Goal: Register for event/course

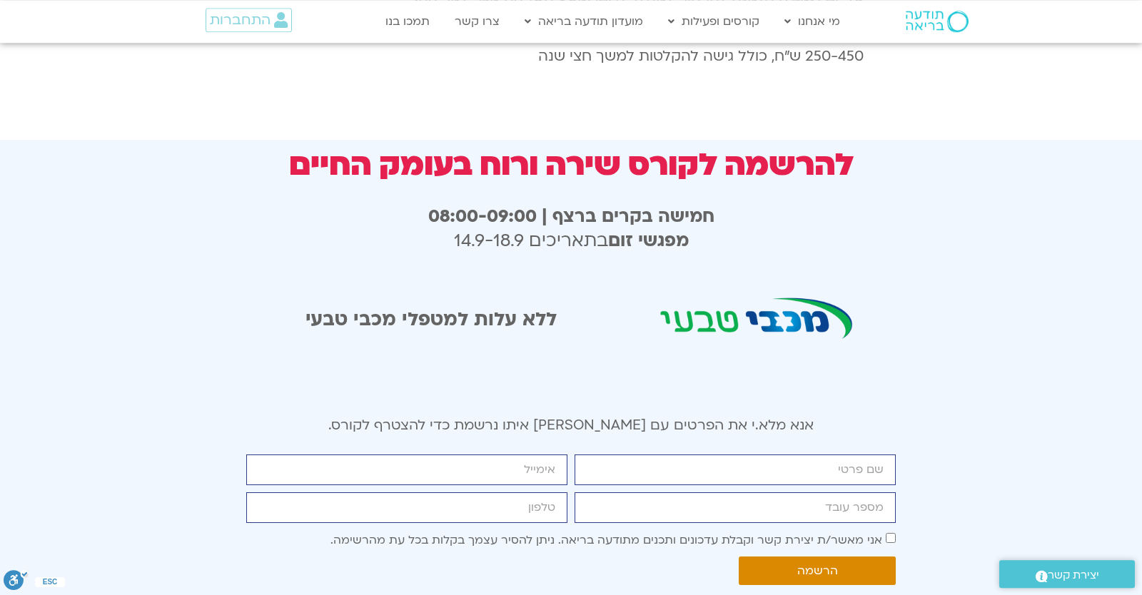
scroll to position [2525, 0]
click at [795, 455] on input "firstname" at bounding box center [735, 470] width 321 height 31
click at [800, 455] on input "firstname" at bounding box center [735, 470] width 321 height 31
drag, startPoint x: 602, startPoint y: 397, endPoint x: 590, endPoint y: 395, distance: 11.5
click at [601, 455] on input "check" at bounding box center [735, 470] width 321 height 31
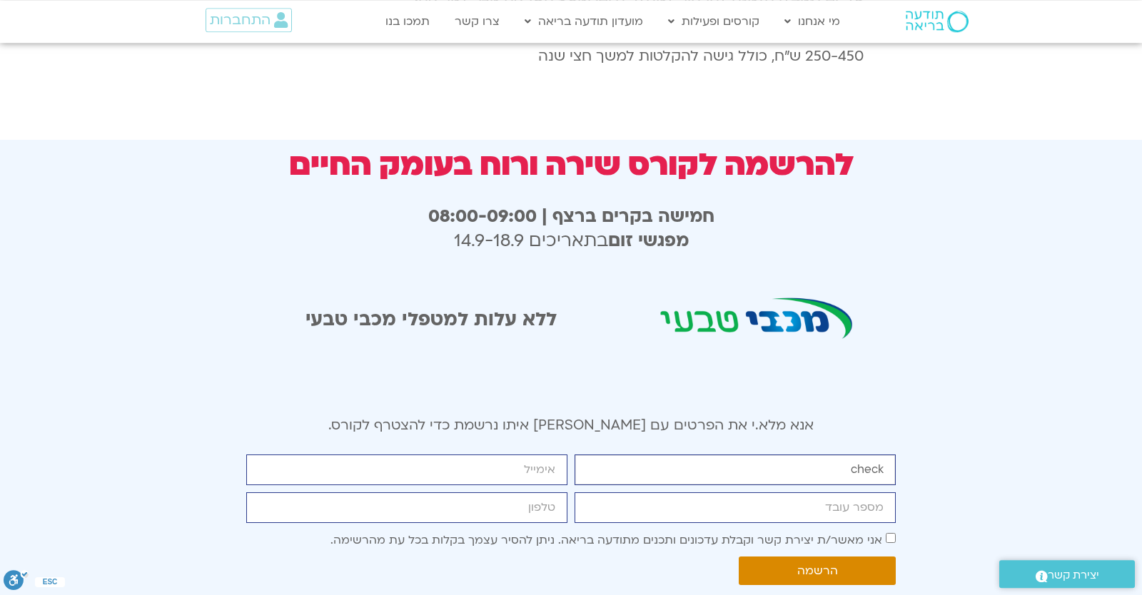
type input "check"
click at [466, 455] on input "email" at bounding box center [406, 470] width 321 height 31
type input "yonatanrf3@gmail.com"
click at [640, 493] on input "מספר עובד" at bounding box center [735, 508] width 321 height 31
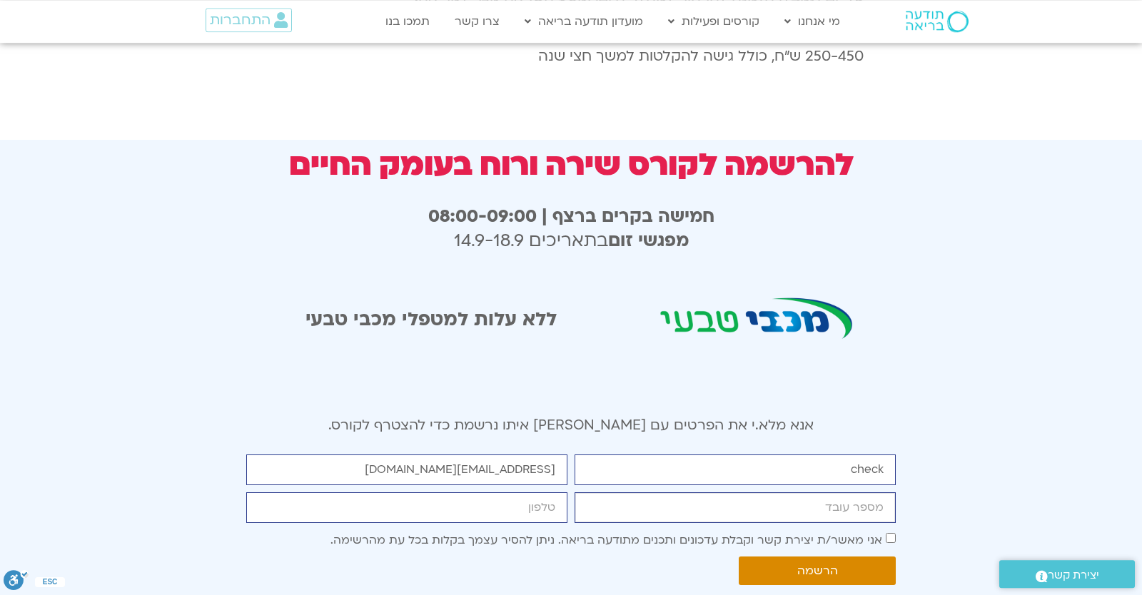
click at [640, 493] on input "מספר עובד" at bounding box center [735, 508] width 321 height 31
type input "6904636"
click at [563, 493] on input "cellphone" at bounding box center [406, 508] width 321 height 31
type input "0546099041"
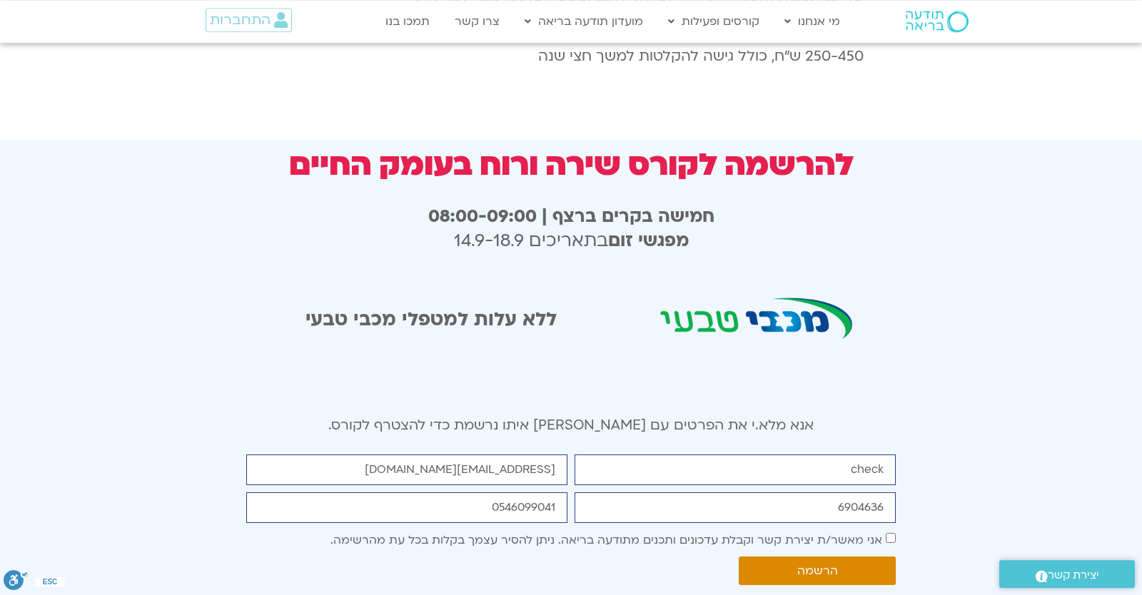
click at [561, 533] on label "אני מאשר/ת יצירת קשר וקבלת עדכונים ותכנים מתודעה בריאה. ניתן להסיר עצמך בקלות ב…" at bounding box center [607, 541] width 552 height 16
click at [834, 565] on span "הרשמה" at bounding box center [817, 571] width 41 height 13
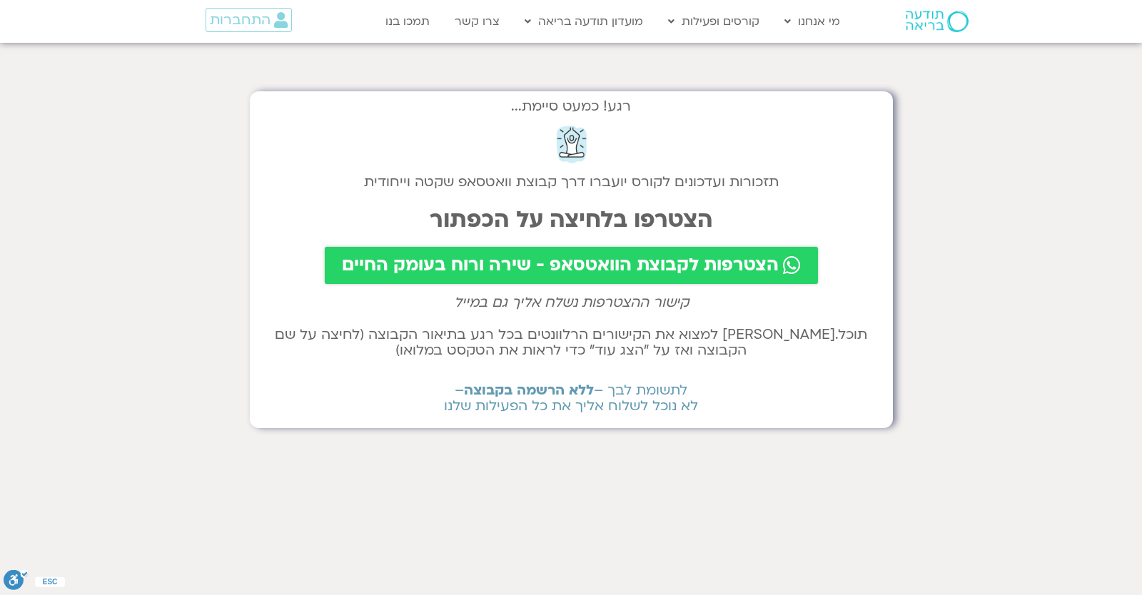
click at [434, 246] on div "רגע! כמעט סיימת... תזכורות ועדכונים לקורס יועברו דרך קבוצת וואטסאפ שקטה וייחודי…" at bounding box center [571, 259] width 643 height 337
click at [385, 263] on span "הצטרפות לקבוצת הוואטסאפ - שירה ורוח בעומק החיים" at bounding box center [560, 266] width 437 height 20
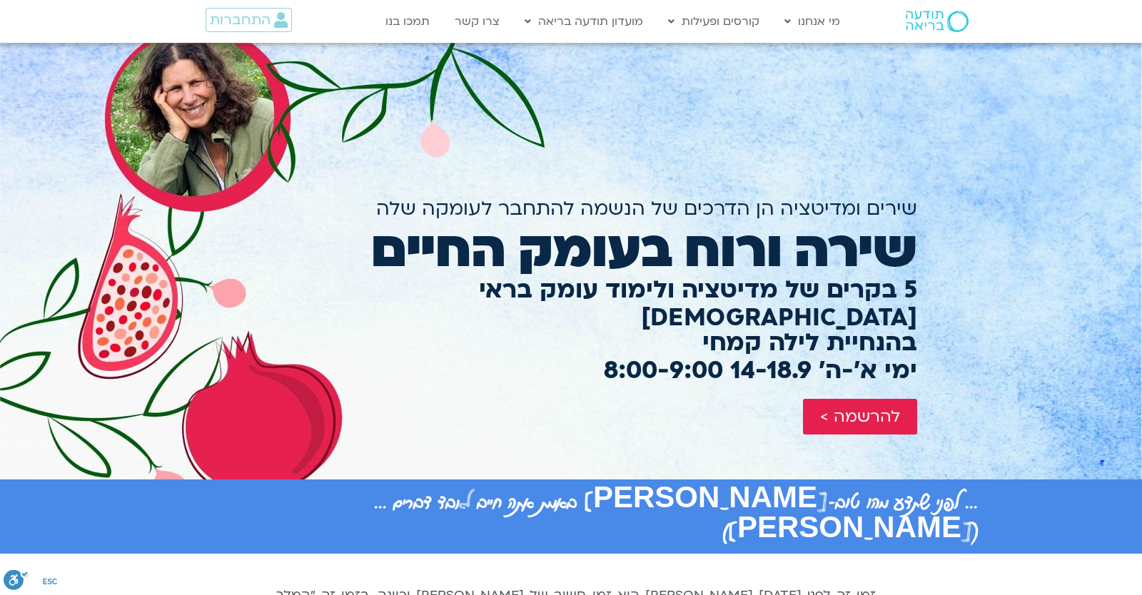
scroll to position [2525, 0]
